Goal: Find specific page/section: Find specific page/section

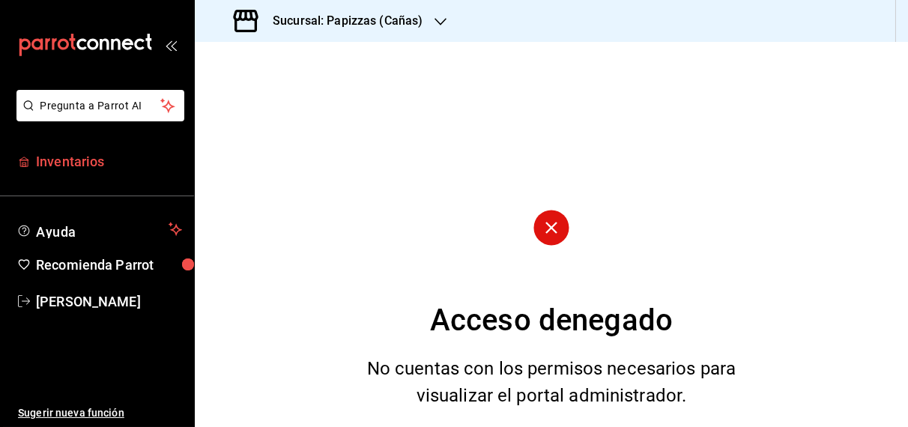
click at [70, 154] on span "Inventarios" at bounding box center [109, 161] width 146 height 20
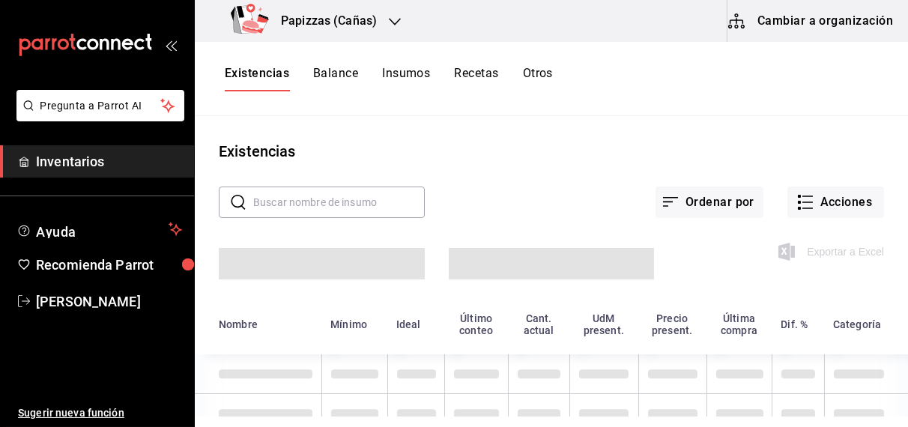
click at [393, 16] on icon "button" at bounding box center [395, 22] width 12 height 12
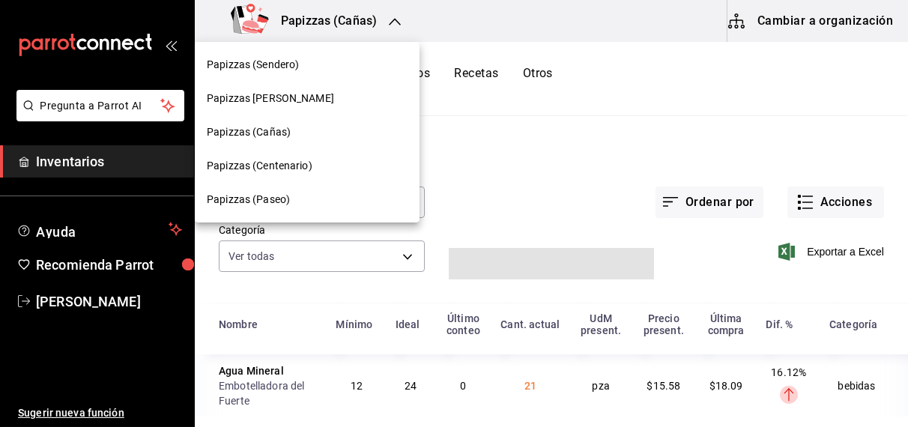
click at [268, 98] on span "Papizzas [PERSON_NAME]" at bounding box center [270, 99] width 127 height 16
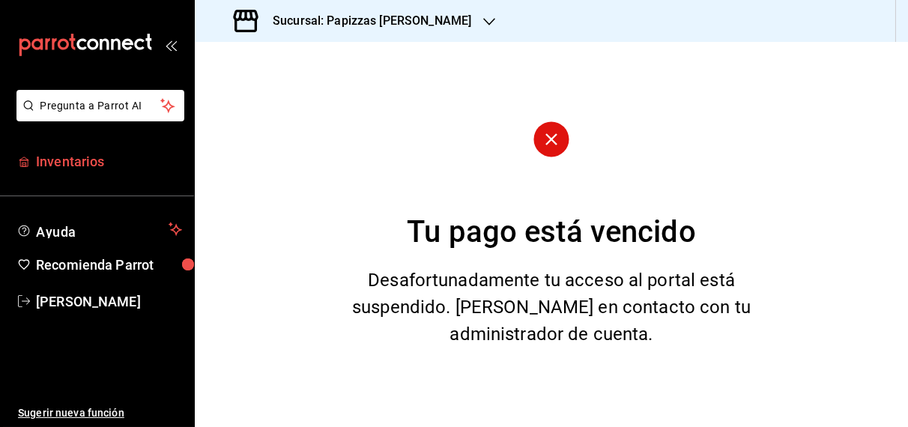
click at [85, 171] on span "Inventarios" at bounding box center [109, 161] width 146 height 20
